Goal: Information Seeking & Learning: Check status

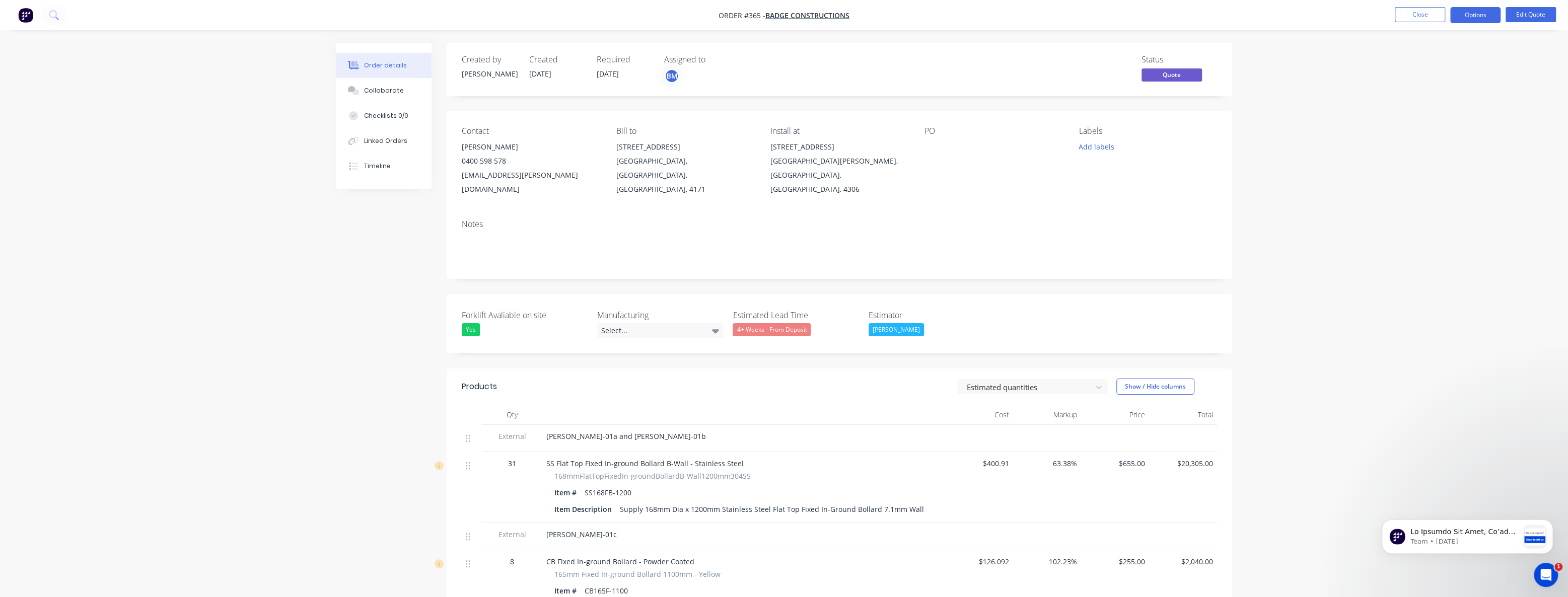
drag, startPoint x: 175, startPoint y: 249, endPoint x: 186, endPoint y: 242, distance: 13.0
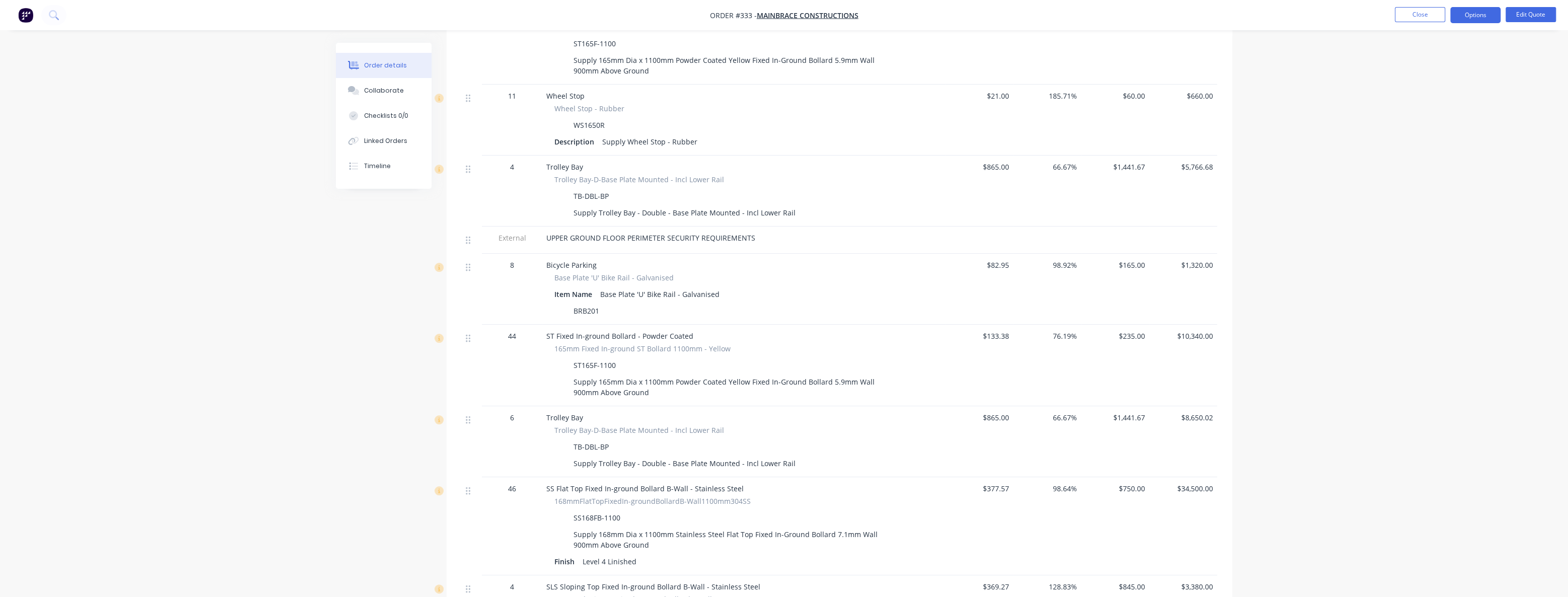
scroll to position [458, 0]
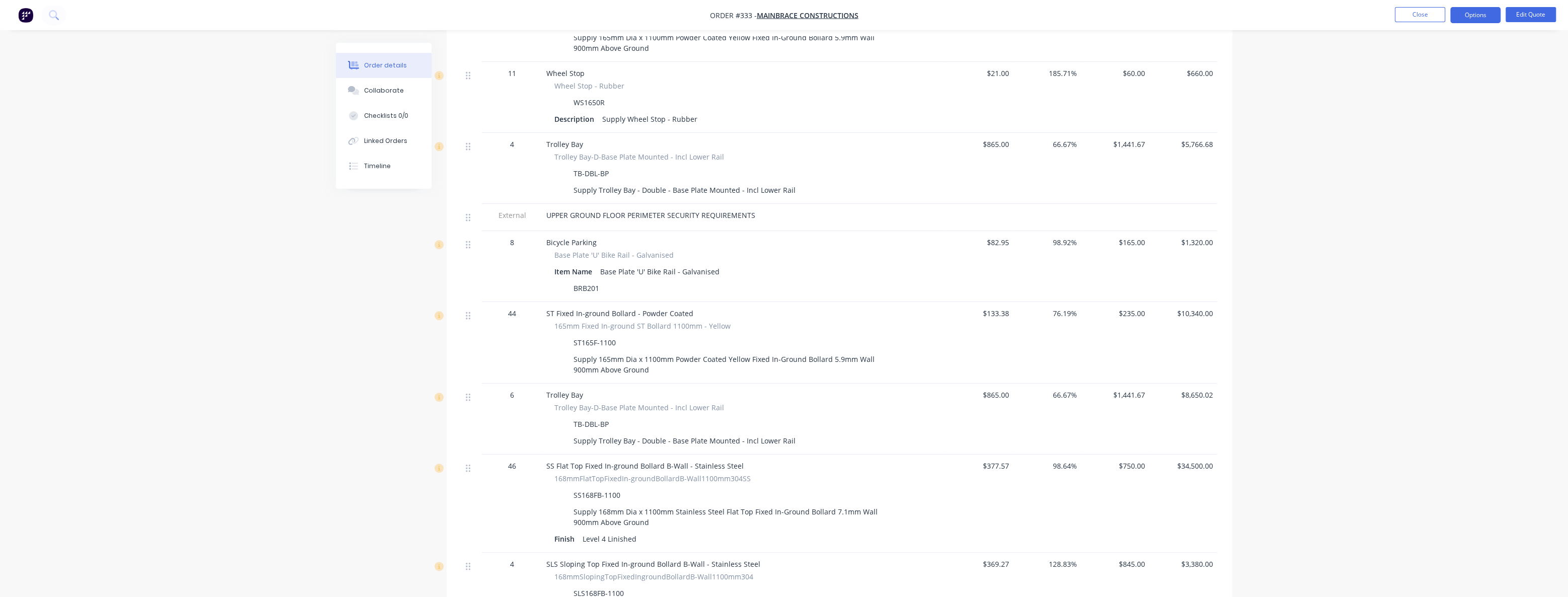
click at [252, 226] on div "Order details Collaborate Checklists 0/0 Linked Orders Timeline Order details C…" at bounding box center [784, 344] width 1568 height 1605
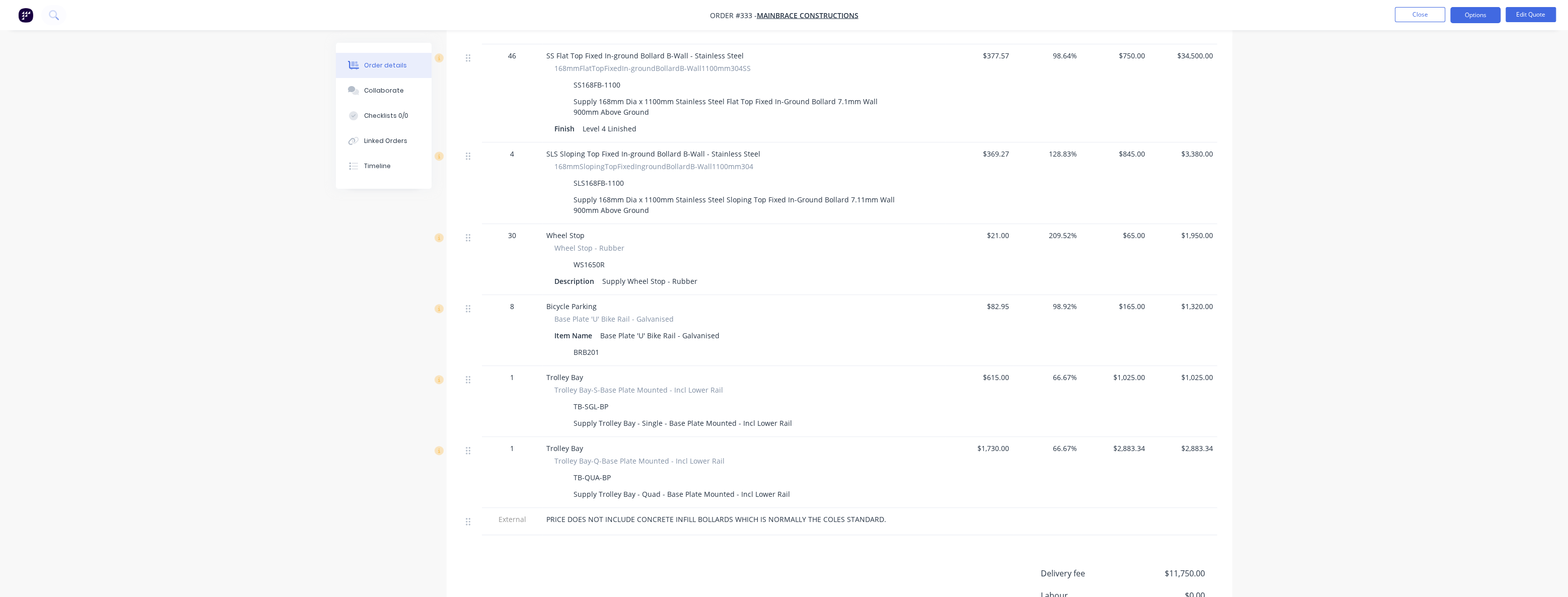
scroll to position [870, 0]
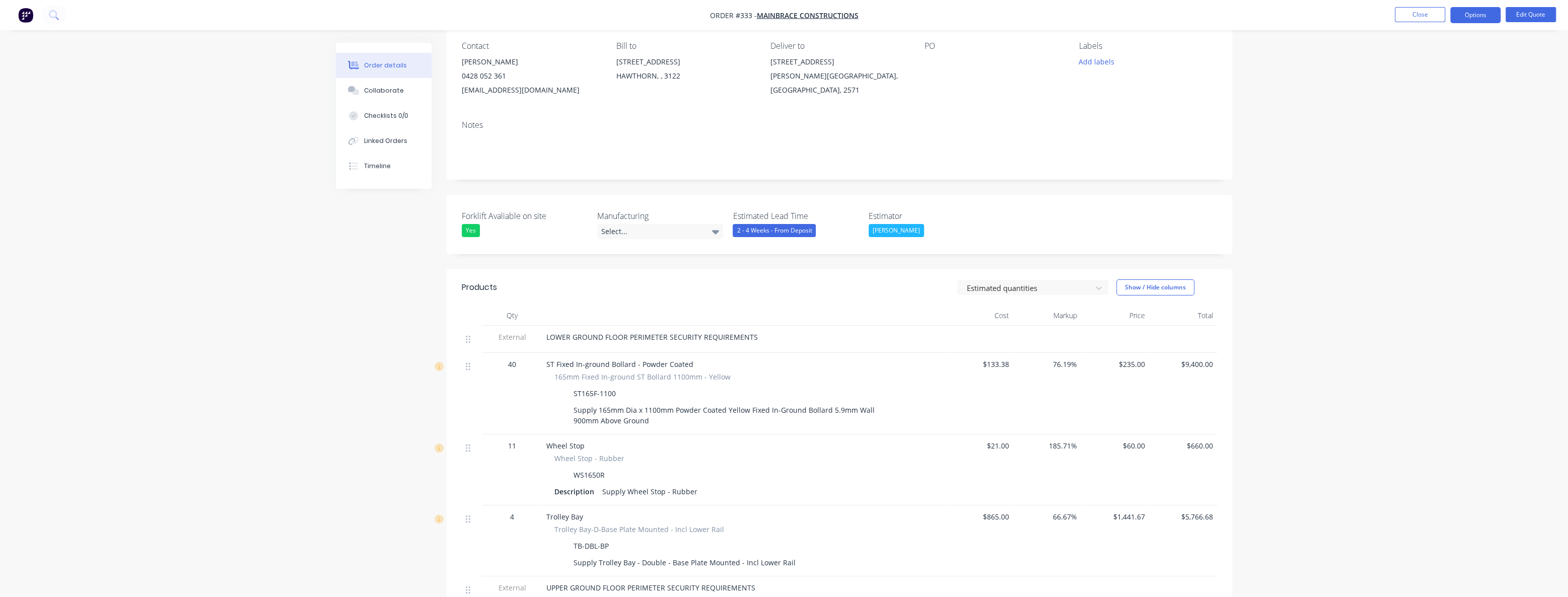
scroll to position [0, 0]
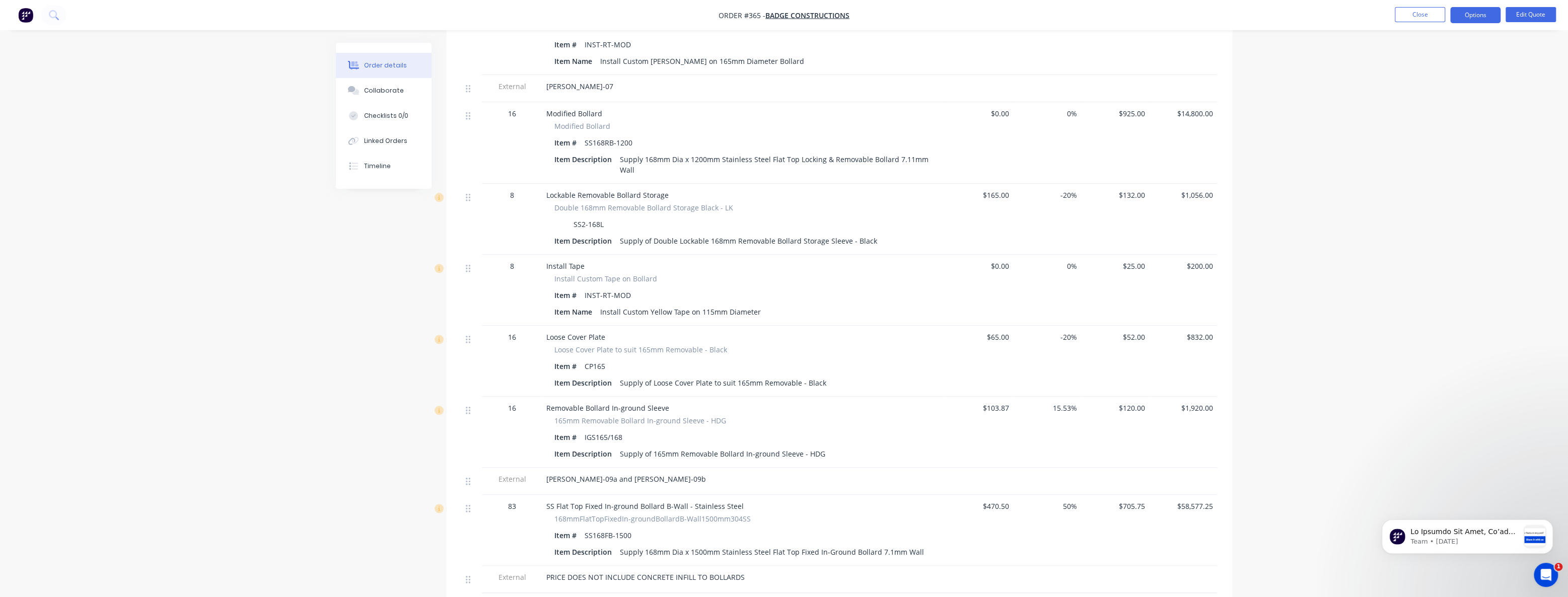
scroll to position [961, 0]
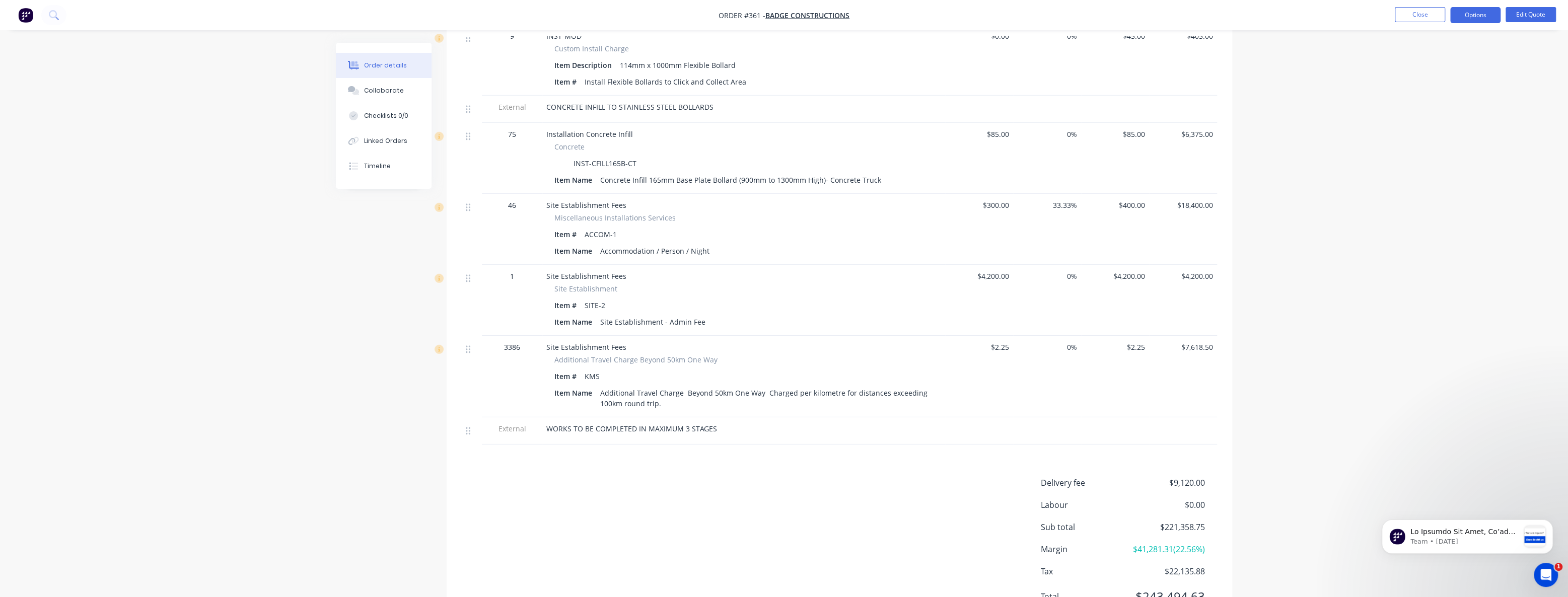
scroll to position [3406, 0]
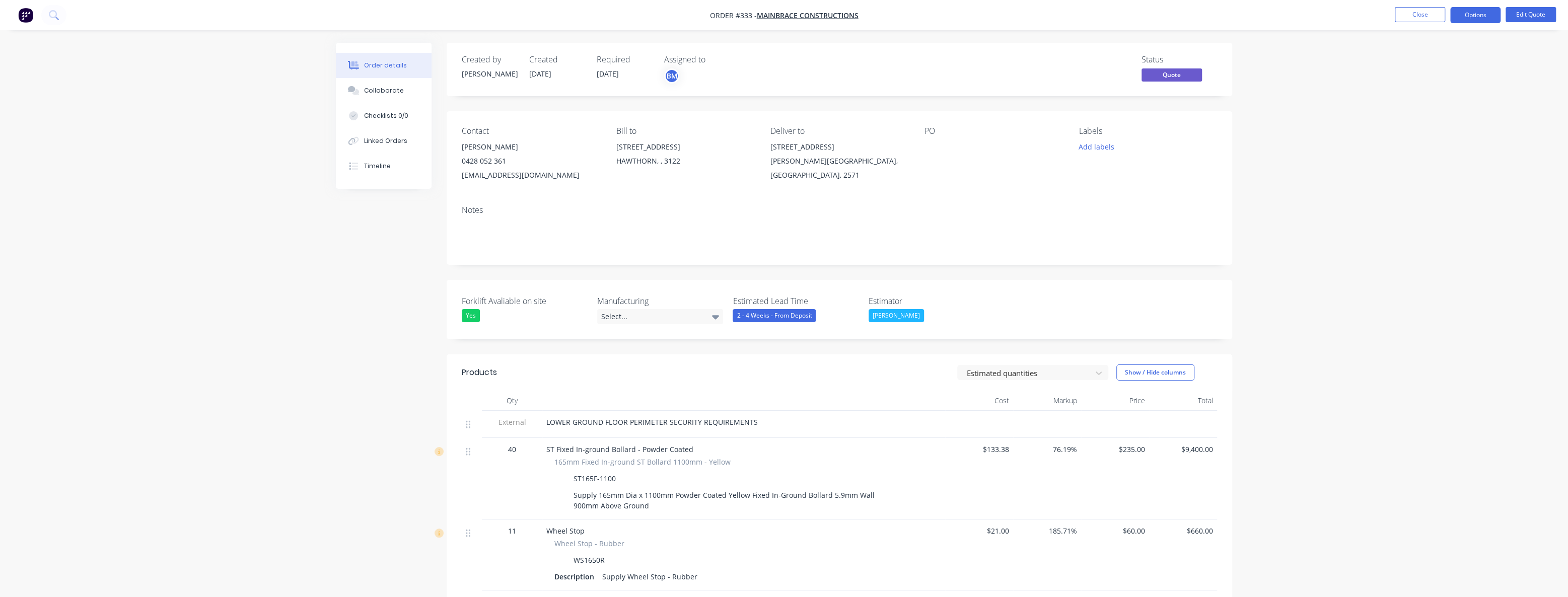
click at [24, 13] on img "button" at bounding box center [26, 15] width 15 height 15
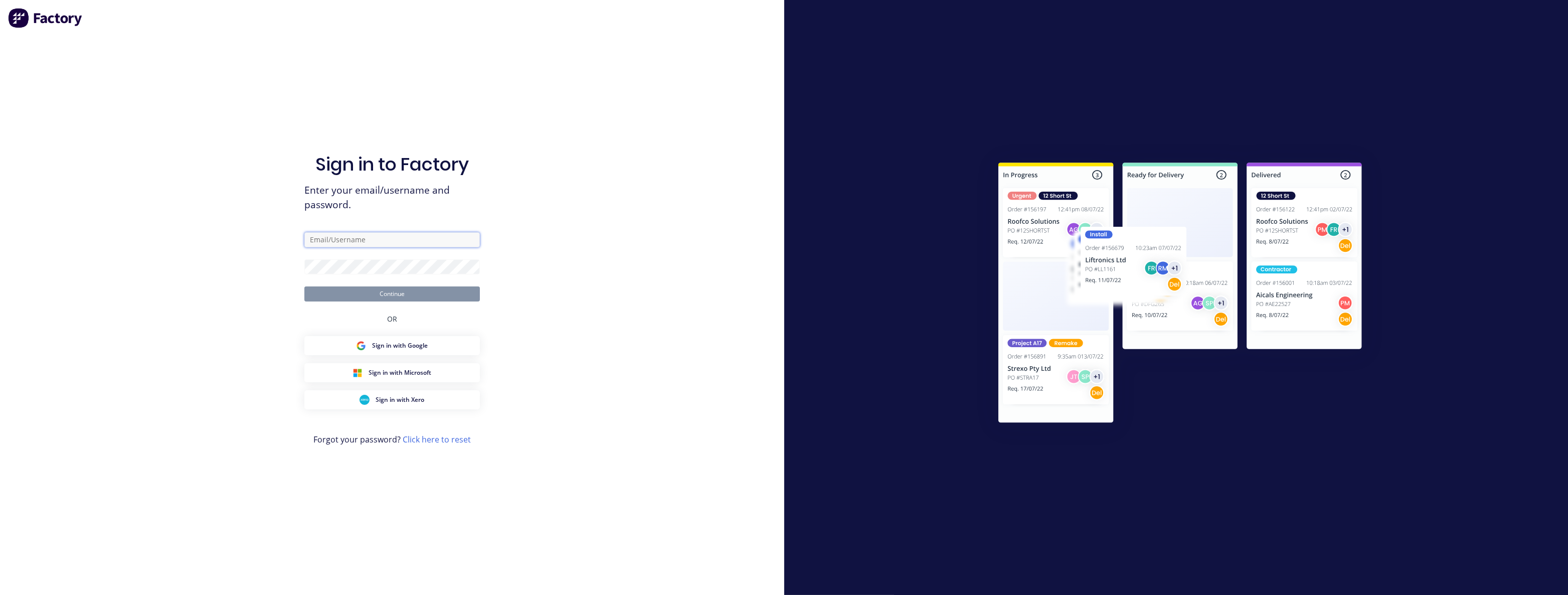
type input "budd@supamaxx.com.au"
click at [386, 291] on button "Continue" at bounding box center [392, 294] width 176 height 15
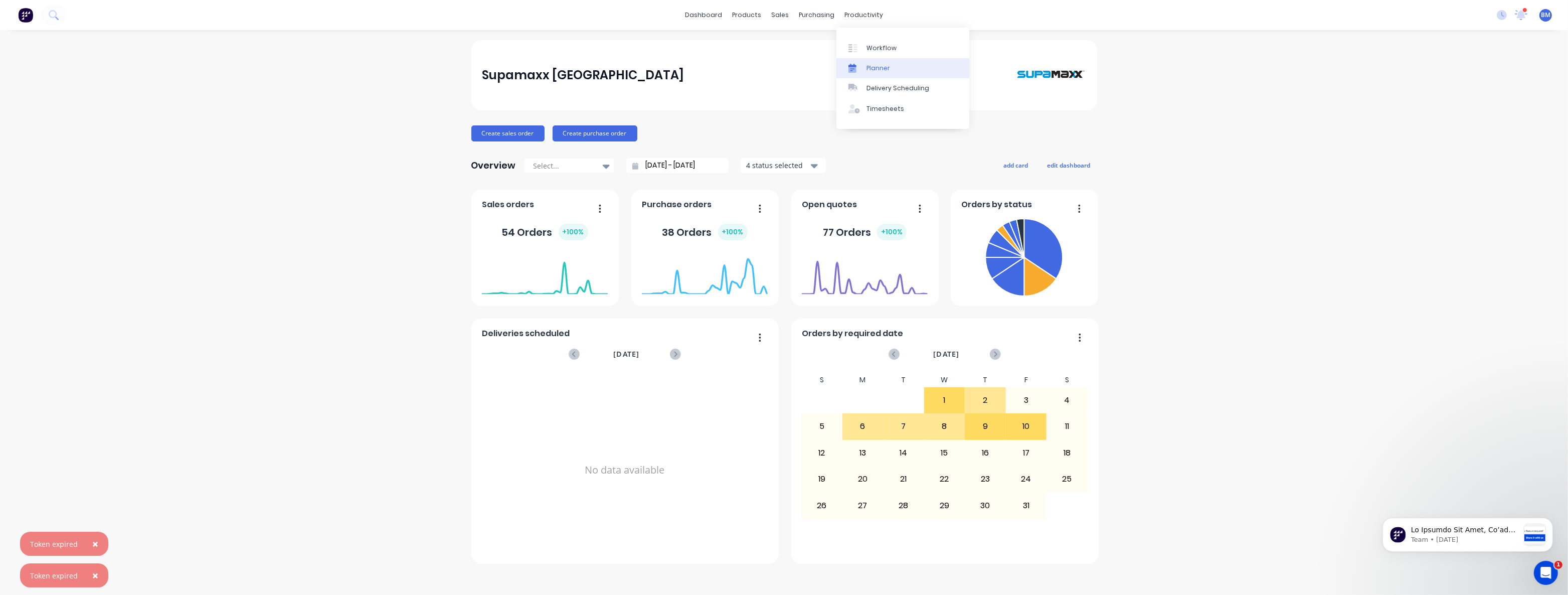
click at [877, 64] on div "Planner" at bounding box center [878, 68] width 23 height 9
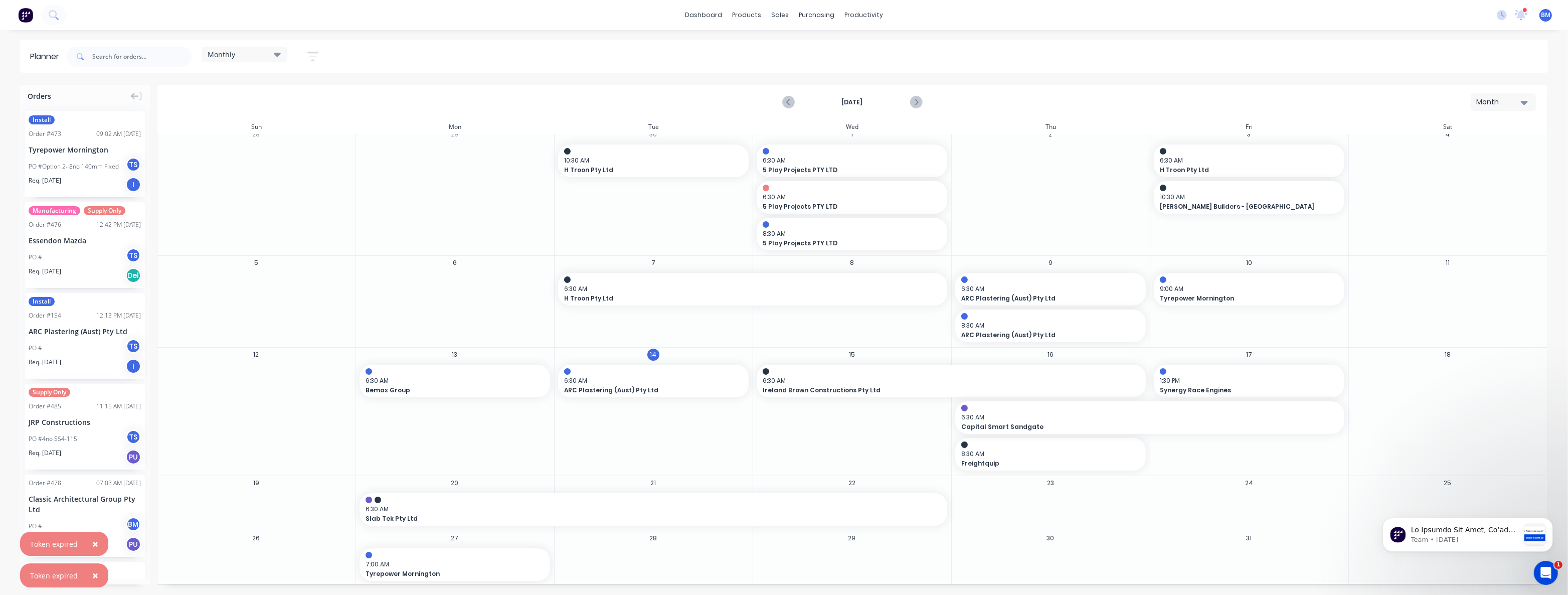
scroll to position [9, 0]
click at [762, 417] on div "15 6:30 AM Ireland Brown Constructions Pty Ltd , Start: Wednesday, October 15, …" at bounding box center [851, 410] width 198 height 128
drag, startPoint x: 753, startPoint y: 381, endPoint x: 957, endPoint y: 380, distance: 204.0
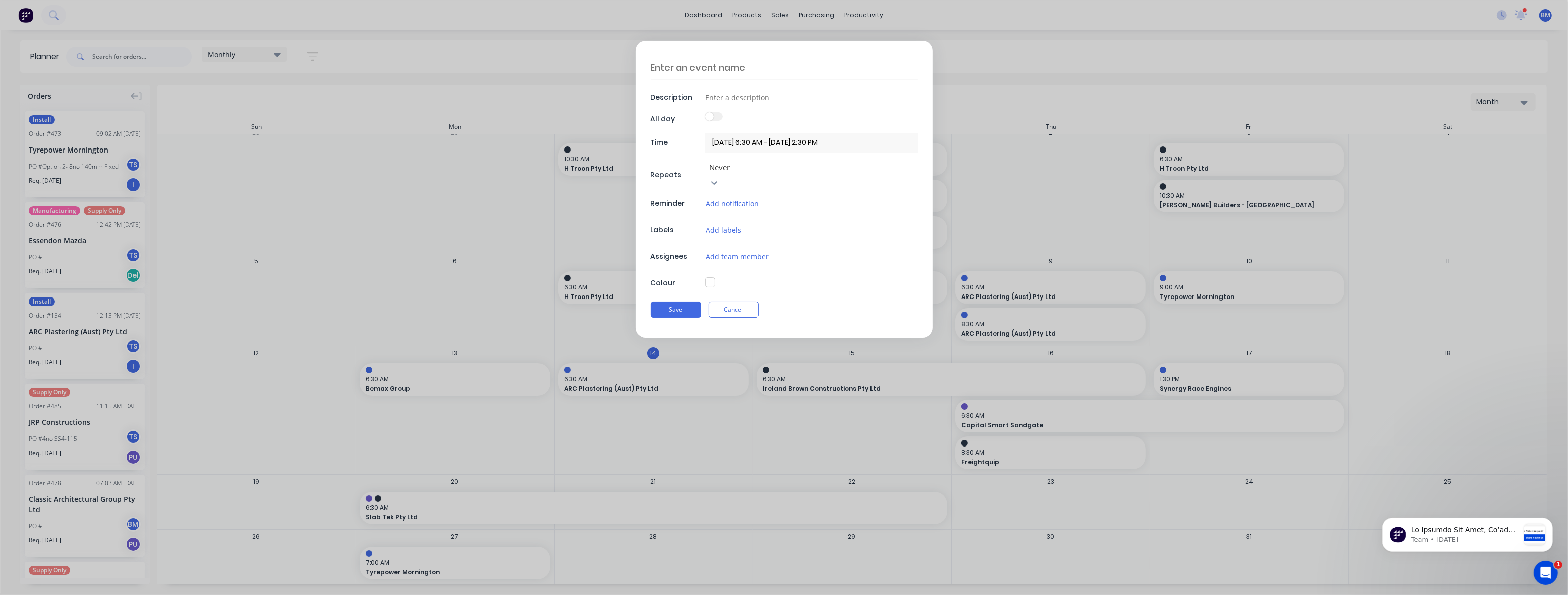
click at [811, 444] on div "Description All day Time 15/10/2025 6:30 AM - 17/10/2025 2:30 PM Repeats Never …" at bounding box center [784, 297] width 1568 height 595
click at [732, 301] on button "Cancel" at bounding box center [733, 309] width 50 height 16
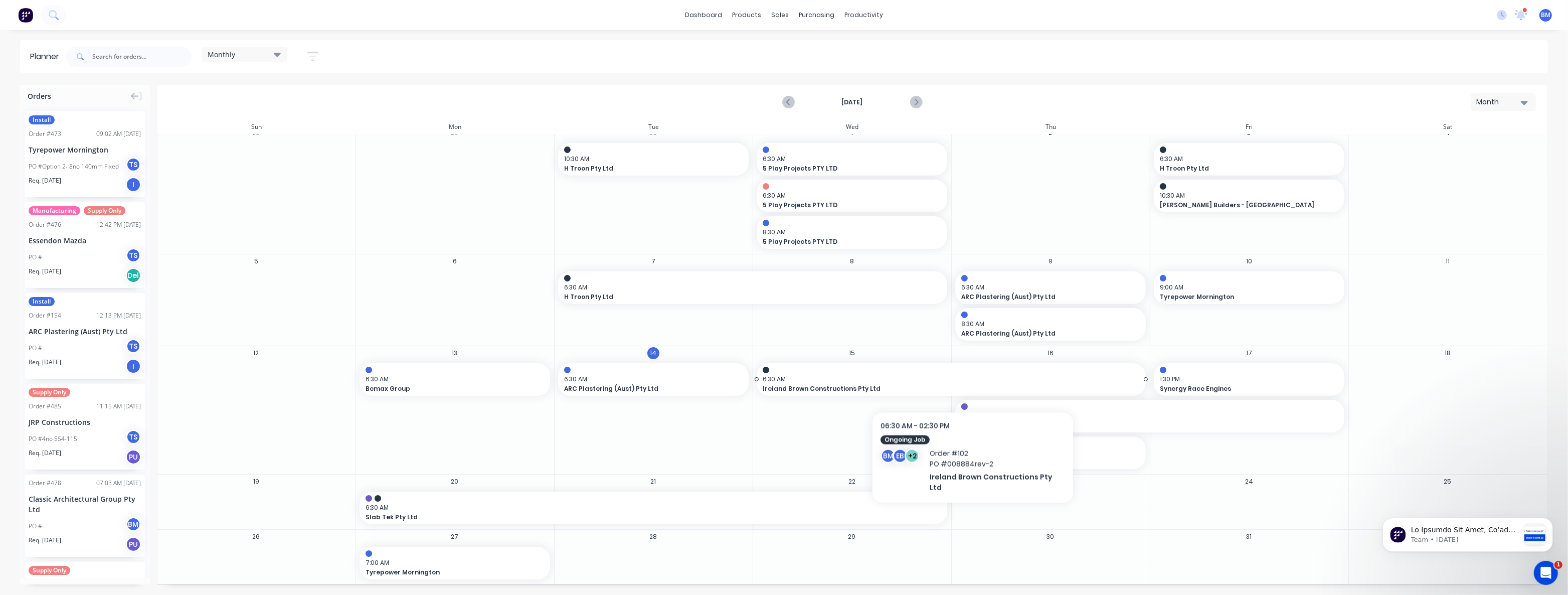
drag, startPoint x: 753, startPoint y: 379, endPoint x: 968, endPoint y: 382, distance: 215.0
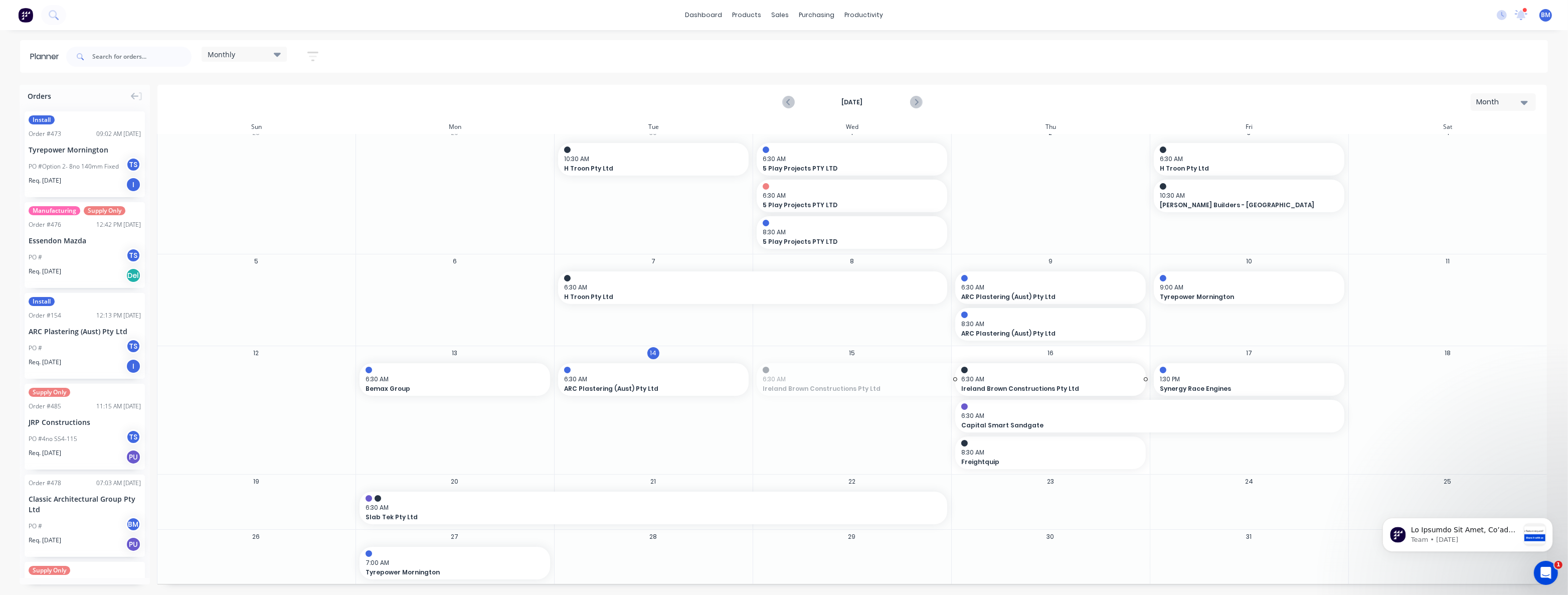
drag, startPoint x: 753, startPoint y: 382, endPoint x: 968, endPoint y: 384, distance: 215.0
drag, startPoint x: 753, startPoint y: 380, endPoint x: 964, endPoint y: 379, distance: 211.0
drag, startPoint x: 1023, startPoint y: 378, endPoint x: 1240, endPoint y: 456, distance: 230.6
drag, startPoint x: 1024, startPoint y: 382, endPoint x: 1233, endPoint y: 461, distance: 223.4
click at [109, 55] on input "text" at bounding box center [141, 57] width 100 height 20
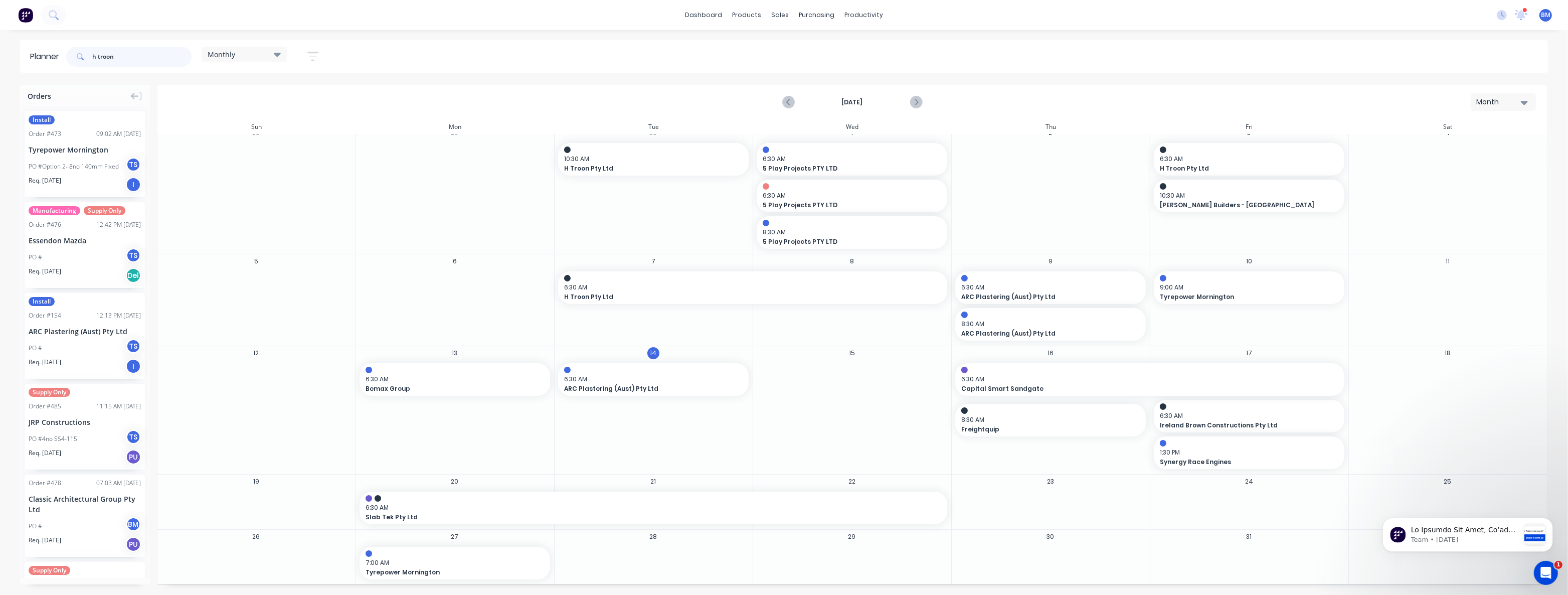
type input "h troon"
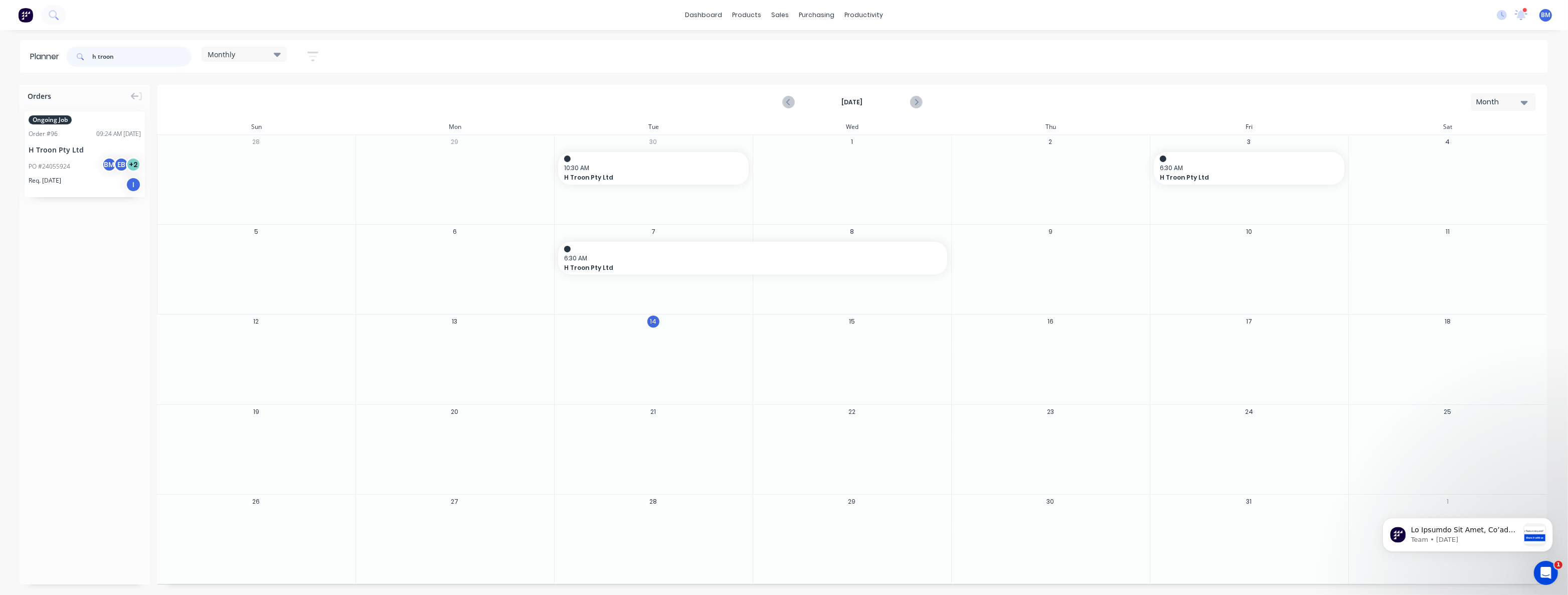
scroll to position [0, 0]
drag, startPoint x: 82, startPoint y: 154, endPoint x: 808, endPoint y: 336, distance: 748.5
drag, startPoint x: 125, startPoint y: 54, endPoint x: 79, endPoint y: 51, distance: 46.1
click at [79, 51] on div "h troon" at bounding box center [129, 57] width 125 height 20
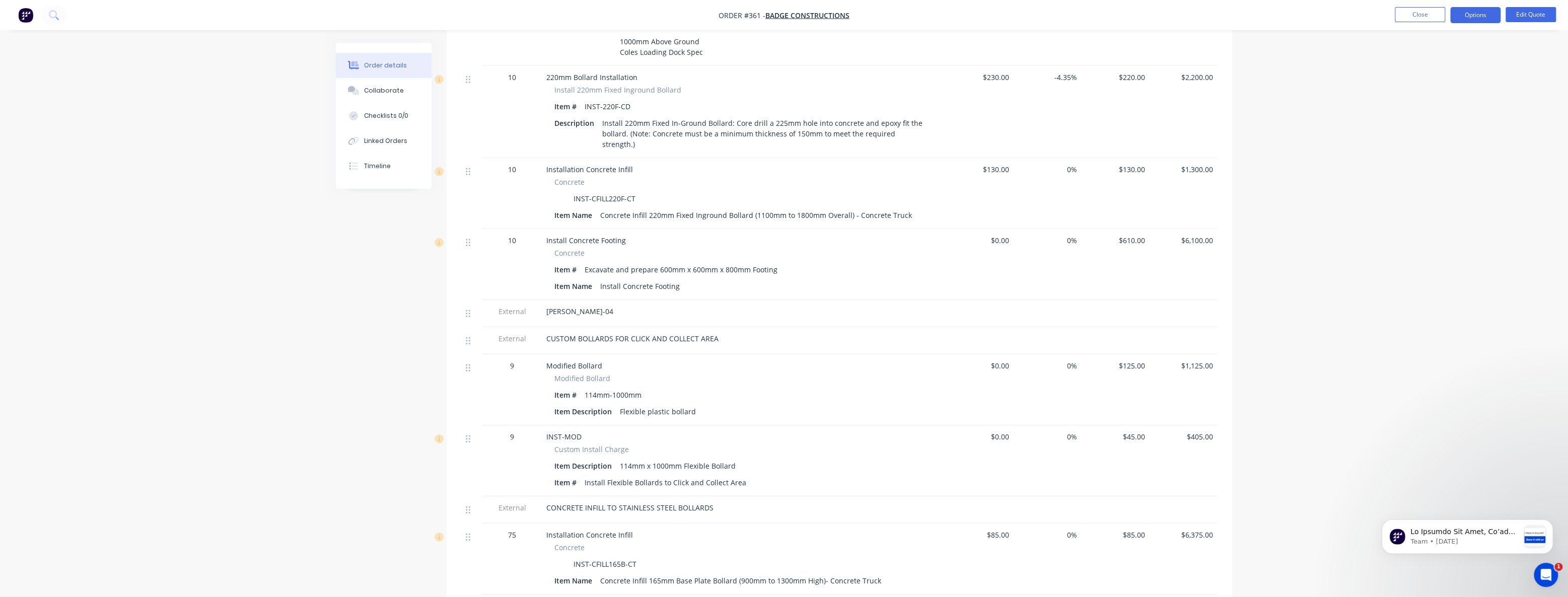
scroll to position [2993, 0]
